Goal: Transaction & Acquisition: Purchase product/service

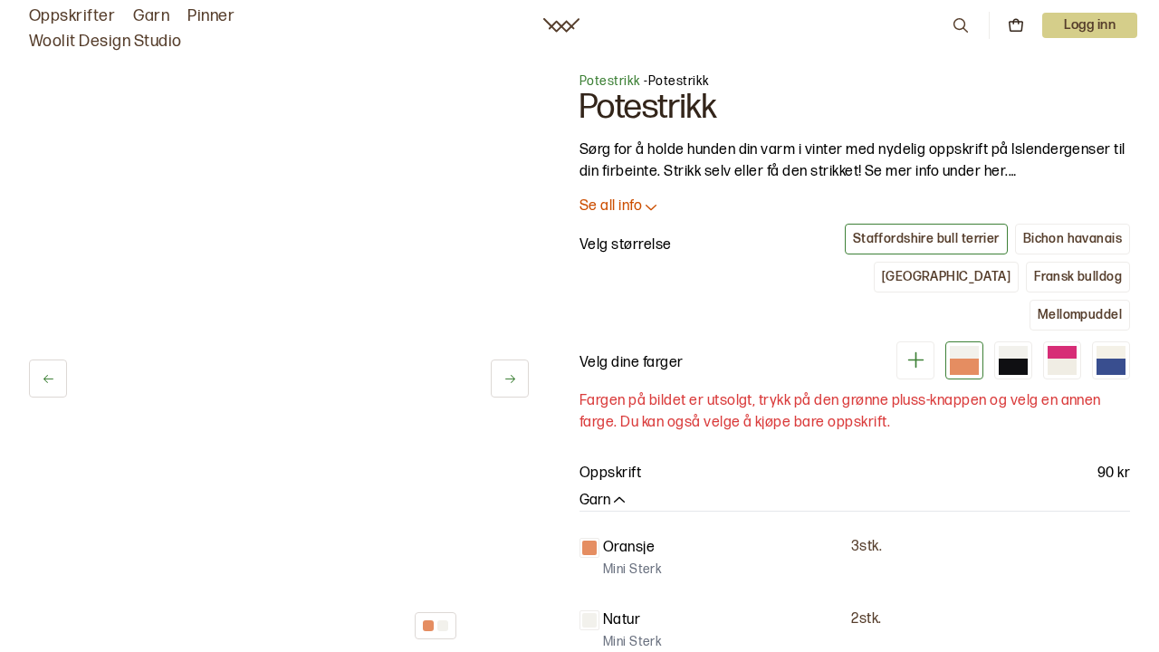
click at [489, 396] on div "1 av 5" at bounding box center [279, 359] width 500 height 574
click at [501, 389] on button at bounding box center [510, 379] width 38 height 38
click at [39, 391] on button at bounding box center [48, 379] width 38 height 38
click at [504, 386] on button at bounding box center [510, 379] width 38 height 38
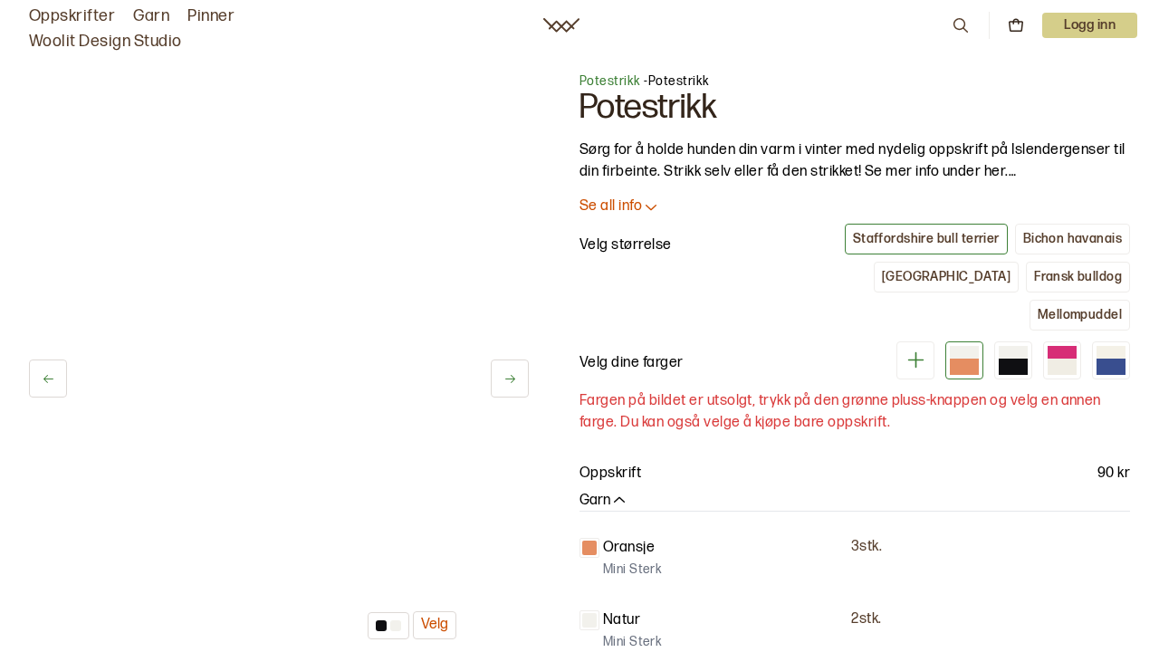
click at [504, 386] on button at bounding box center [510, 379] width 38 height 38
click at [444, 632] on button "Velg" at bounding box center [434, 625] width 43 height 28
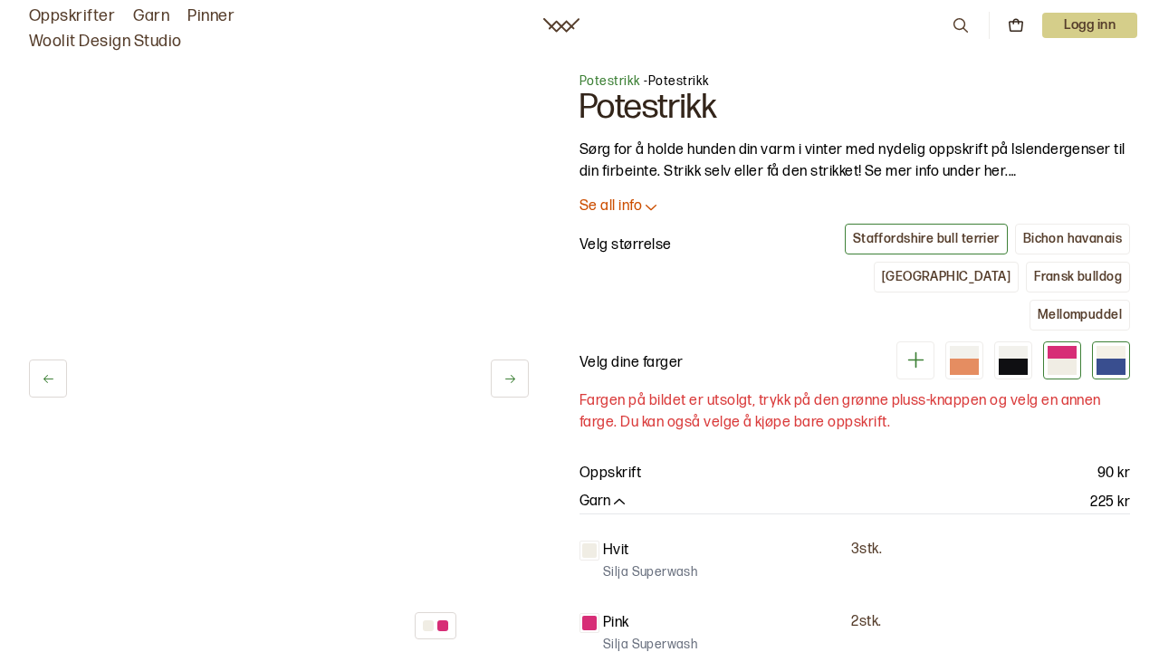
click at [1115, 359] on div at bounding box center [1111, 367] width 29 height 16
click at [43, 381] on icon at bounding box center [49, 379] width 14 height 14
click at [490, 384] on div "4 av 5 Velg" at bounding box center [279, 359] width 500 height 574
click at [510, 383] on icon at bounding box center [511, 379] width 14 height 14
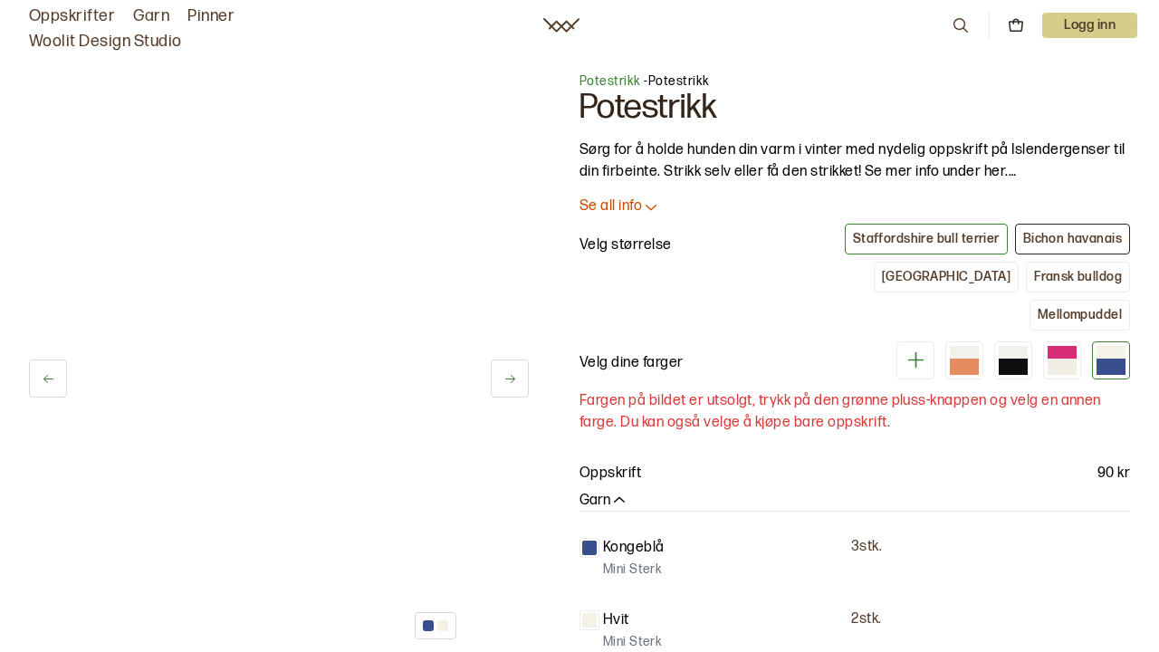
click at [1070, 245] on div "Bichon havanais" at bounding box center [1072, 239] width 99 height 16
click at [1026, 262] on button "Fransk bulldog" at bounding box center [1078, 277] width 104 height 31
click at [907, 273] on button "[GEOGRAPHIC_DATA]" at bounding box center [946, 277] width 145 height 31
